Goal: Task Accomplishment & Management: Manage account settings

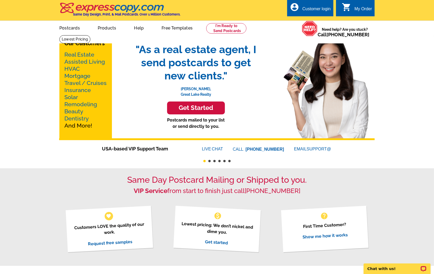
click at [323, 9] on div "Customer login" at bounding box center [316, 10] width 28 height 7
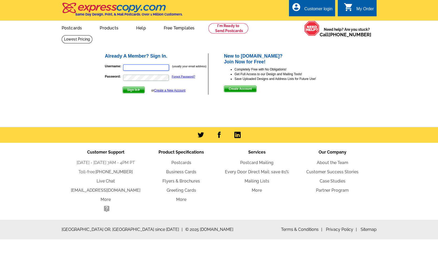
type input "[PERSON_NAME][EMAIL_ADDRESS][DOMAIN_NAME]"
click at [179, 75] on link "Forgot Password?" at bounding box center [183, 76] width 23 height 3
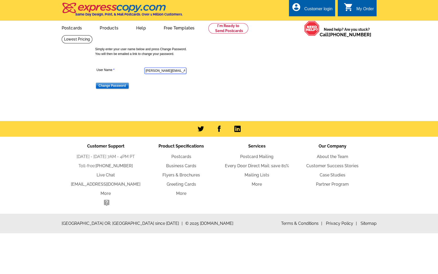
click at [151, 71] on input "gerry@designlocally.com" at bounding box center [165, 70] width 42 height 6
paste input "charles@doughtyhomes"
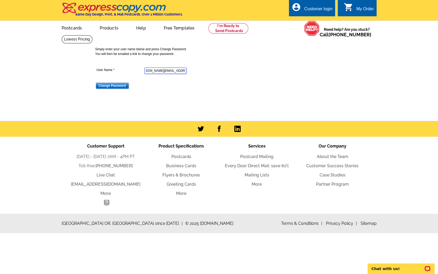
type input "charles@doughtyhomes.com"
click at [114, 85] on input "Change Password" at bounding box center [112, 85] width 33 height 6
